Goal: Go to known website: Access a specific website the user already knows

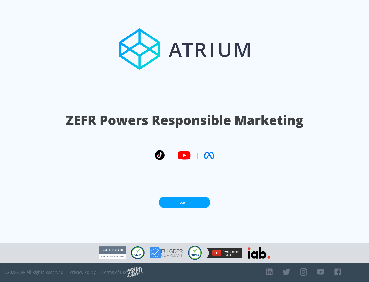
click at [185, 202] on link "Log In" at bounding box center [184, 203] width 51 height 12
